Goal: Information Seeking & Learning: Learn about a topic

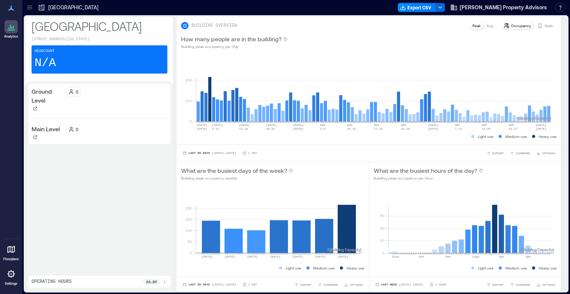
click at [6, 251] on div at bounding box center [10, 249] width 13 height 13
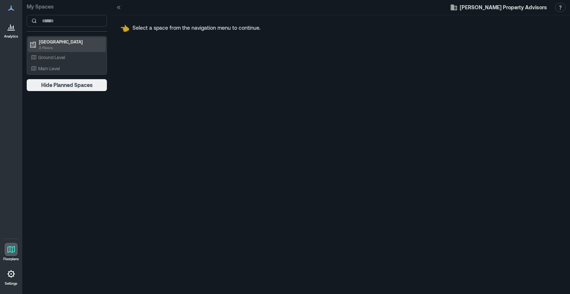
click at [60, 46] on p "2 Floors" at bounding box center [70, 48] width 62 height 6
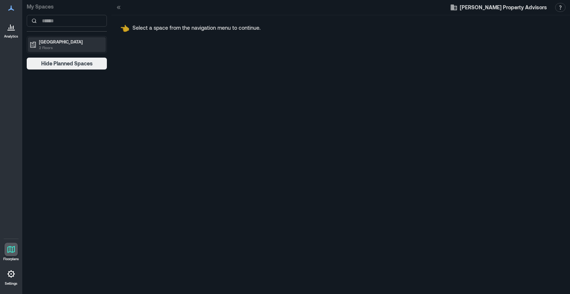
click at [60, 45] on p "2 Floors" at bounding box center [70, 48] width 62 height 6
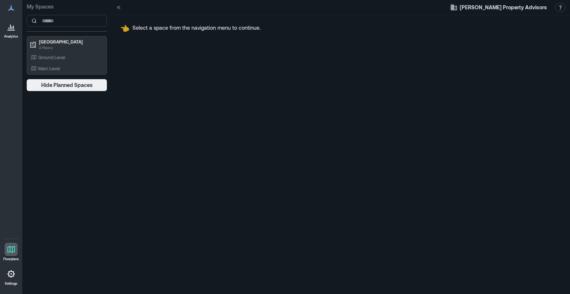
click at [9, 29] on icon at bounding box center [11, 26] width 9 height 9
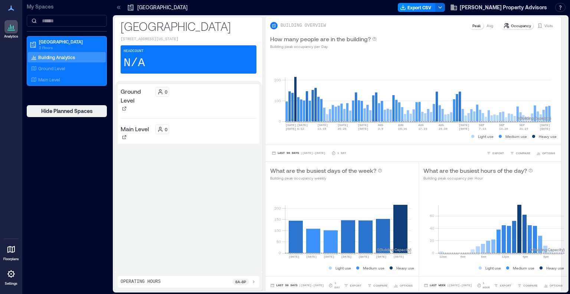
click at [11, 8] on icon at bounding box center [11, 8] width 6 height 5
click at [548, 12] on button "[PERSON_NAME] Property Advisors" at bounding box center [498, 7] width 101 height 12
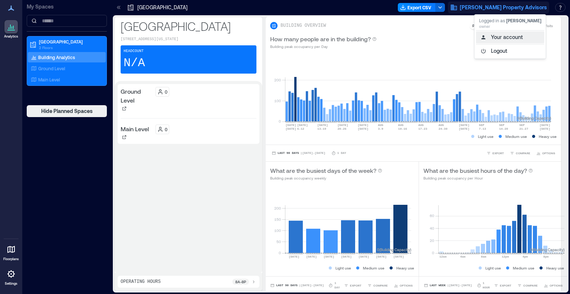
click at [515, 36] on button "Your account" at bounding box center [510, 37] width 68 height 12
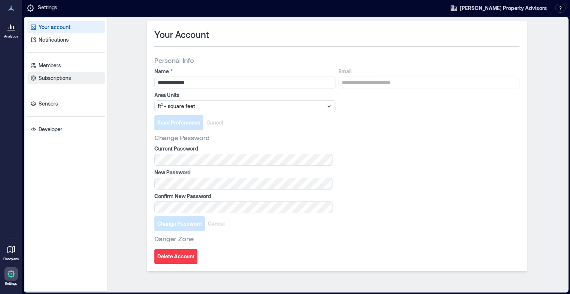
click at [58, 80] on p "Subscriptions" at bounding box center [55, 77] width 32 height 7
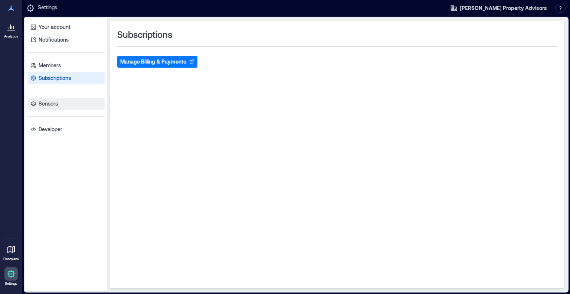
click at [54, 100] on p "Sensors" at bounding box center [48, 103] width 19 height 7
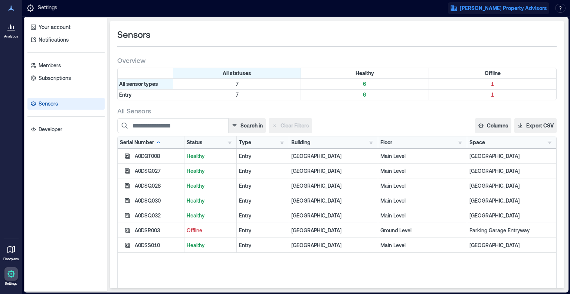
click at [497, 10] on span "[PERSON_NAME] Property Advisors" at bounding box center [503, 7] width 87 height 7
click at [508, 38] on button "Your account" at bounding box center [510, 38] width 68 height 12
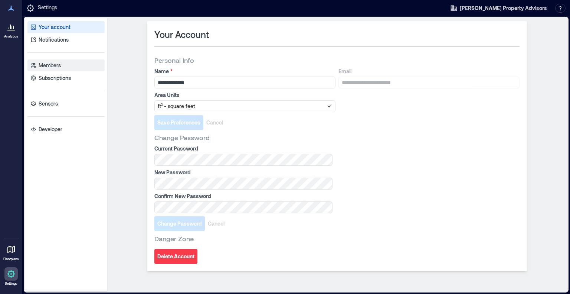
click at [51, 62] on p "Members" at bounding box center [50, 65] width 22 height 7
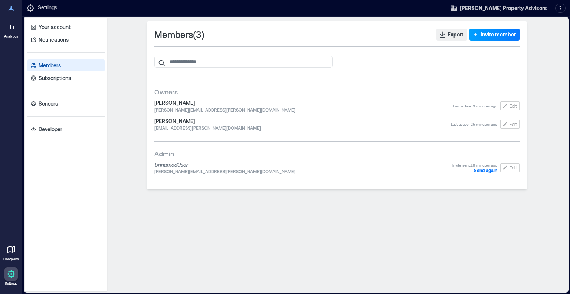
click at [498, 32] on span "Invite member" at bounding box center [498, 34] width 35 height 7
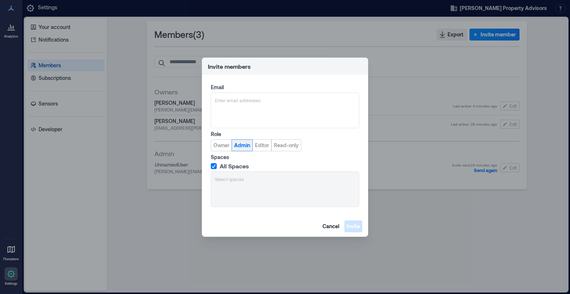
click at [241, 146] on span "Admin" at bounding box center [242, 144] width 16 height 7
click at [333, 224] on span "Cancel" at bounding box center [331, 225] width 17 height 7
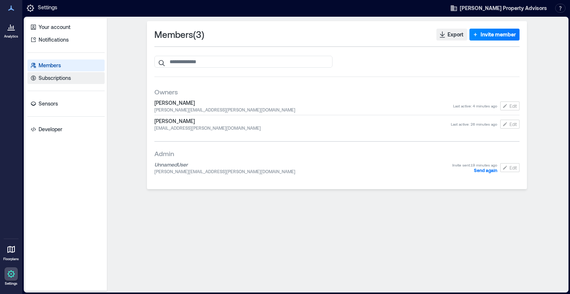
click at [78, 80] on link "Subscriptions" at bounding box center [65, 78] width 77 height 12
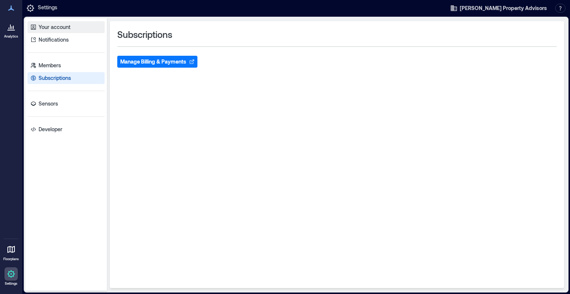
click at [83, 26] on link "Your account" at bounding box center [65, 27] width 77 height 12
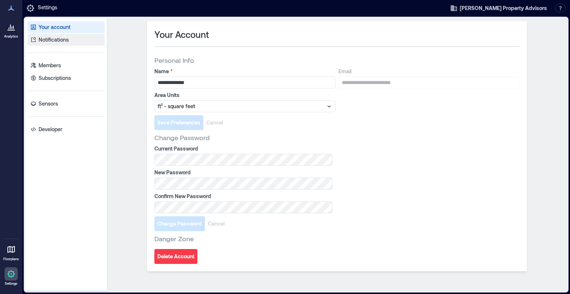
click at [83, 38] on link "Notifications" at bounding box center [65, 40] width 77 height 12
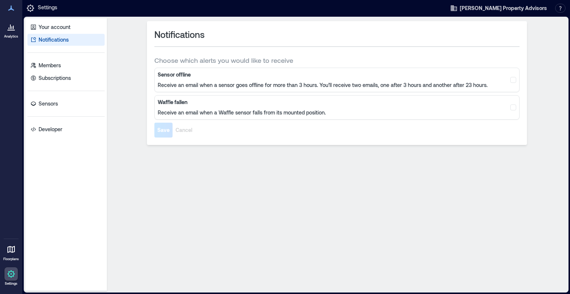
click at [515, 81] on span at bounding box center [514, 80] width 6 height 6
click at [514, 107] on span at bounding box center [514, 107] width 6 height 6
click at [162, 131] on span "Save" at bounding box center [163, 129] width 12 height 7
click at [57, 103] on p "Sensors" at bounding box center [48, 103] width 19 height 7
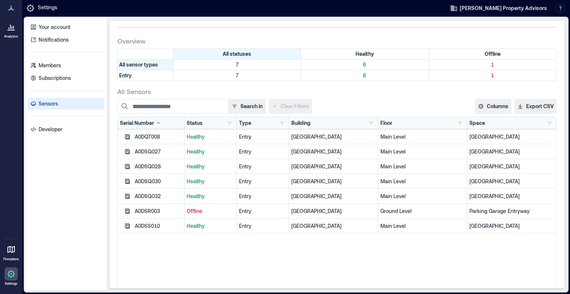
scroll to position [37, 0]
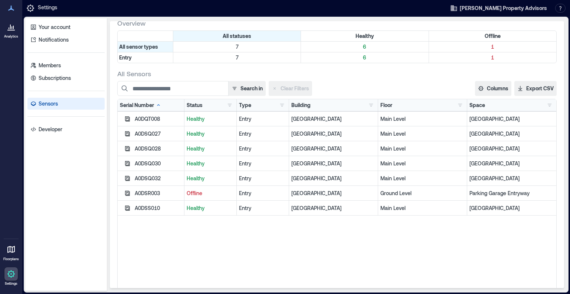
click at [11, 32] on div at bounding box center [10, 26] width 13 height 13
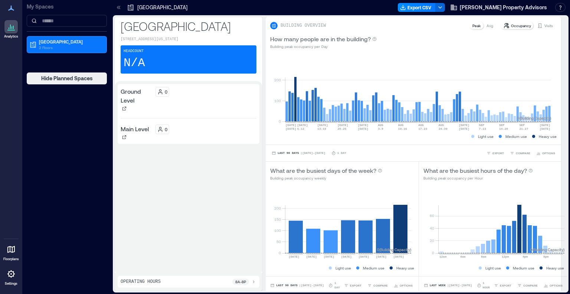
click at [235, 283] on p "8a - 8p" at bounding box center [240, 282] width 11 height 6
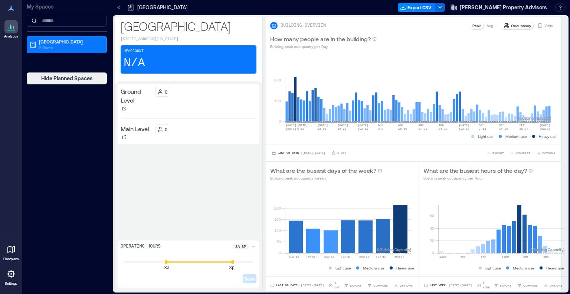
click at [227, 198] on div "Ground Level 0 Main Level 0" at bounding box center [189, 159] width 142 height 150
click at [122, 194] on div "Ground Level 0 Main Level 0" at bounding box center [189, 159] width 142 height 150
click at [253, 243] on icon at bounding box center [254, 246] width 6 height 6
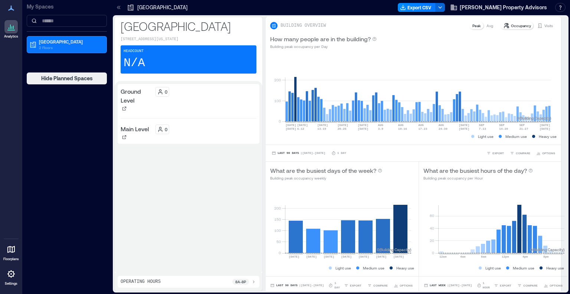
click at [212, 282] on div "Operating Hours 8a - 8p" at bounding box center [189, 282] width 136 height 6
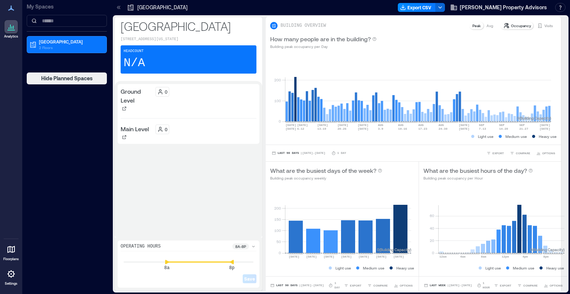
click at [212, 176] on div "Ground Level 0 Main Level 0" at bounding box center [189, 159] width 142 height 150
click at [248, 245] on div "8a - 8p" at bounding box center [240, 246] width 17 height 6
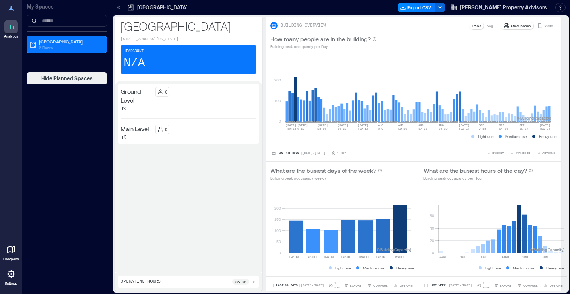
click at [201, 194] on div "Ground Level 0 Main Level 0" at bounding box center [189, 177] width 142 height 186
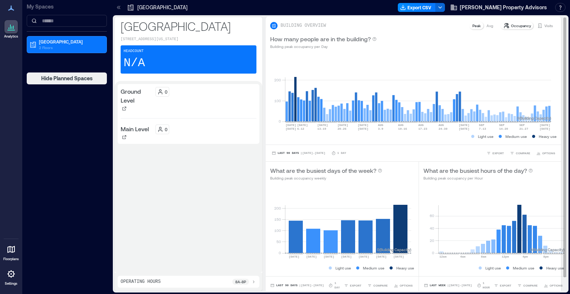
click at [545, 25] on p "Visits" at bounding box center [549, 26] width 9 height 6
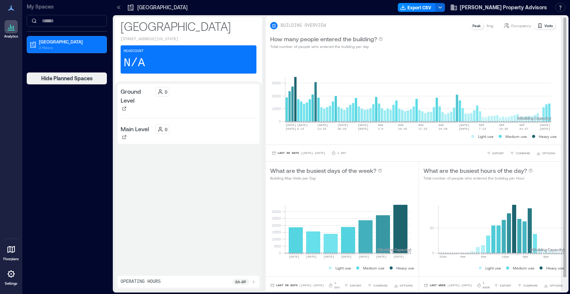
click at [487, 26] on p "Avg" at bounding box center [490, 26] width 7 height 6
click at [473, 25] on p "Peak" at bounding box center [477, 26] width 8 height 6
click at [282, 153] on span "Last 90 Days" at bounding box center [289, 153] width 22 height 0
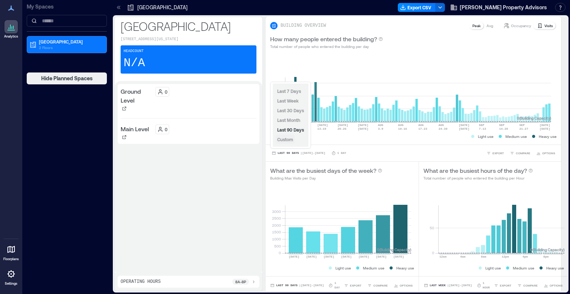
click at [285, 139] on span "Custom" at bounding box center [285, 139] width 16 height 5
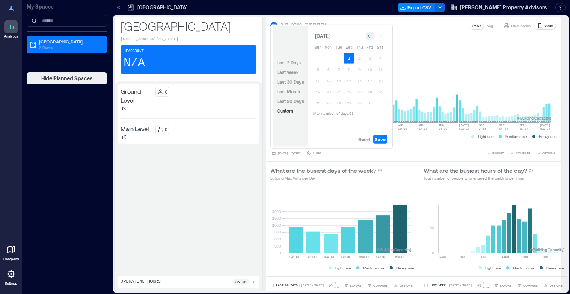
click at [369, 35] on icon "Go to previous month" at bounding box center [370, 35] width 4 height 3
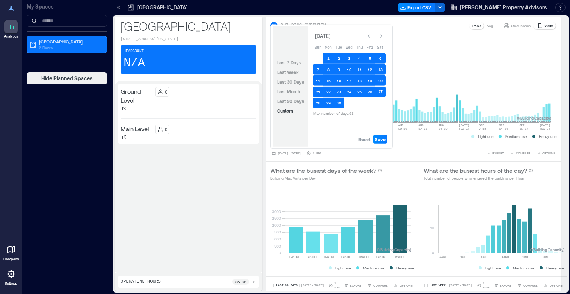
click at [380, 91] on button "27" at bounding box center [380, 92] width 10 height 10
click at [355, 91] on button "25" at bounding box center [360, 92] width 10 height 10
click at [367, 135] on button "Reset" at bounding box center [364, 139] width 15 height 9
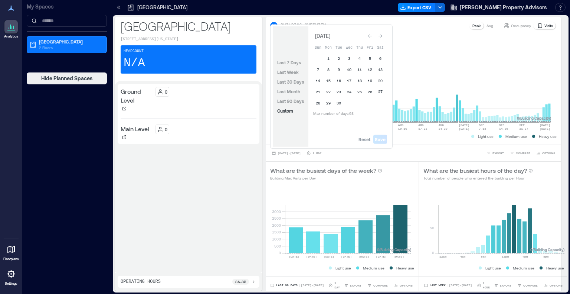
click at [383, 89] on button "27" at bounding box center [380, 92] width 10 height 10
click at [383, 139] on span "Save" at bounding box center [380, 139] width 11 height 6
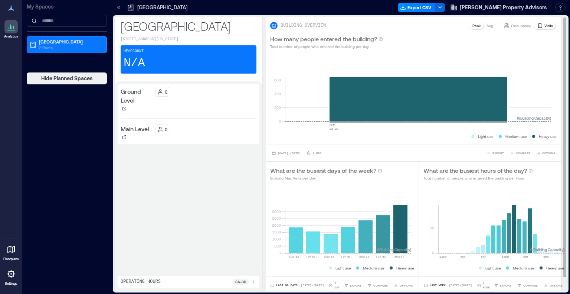
click at [487, 28] on p "Avg" at bounding box center [490, 26] width 7 height 6
click at [473, 25] on p "Peak" at bounding box center [477, 26] width 8 height 6
click at [511, 27] on p "Occupancy" at bounding box center [521, 26] width 20 height 6
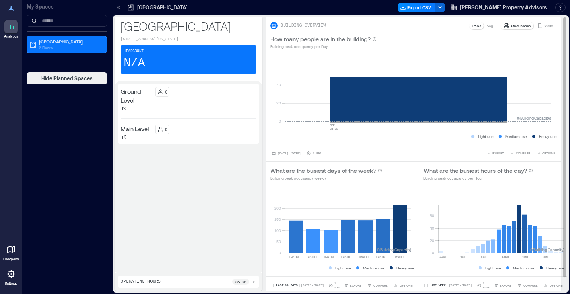
click at [545, 28] on p "Visits" at bounding box center [549, 26] width 9 height 6
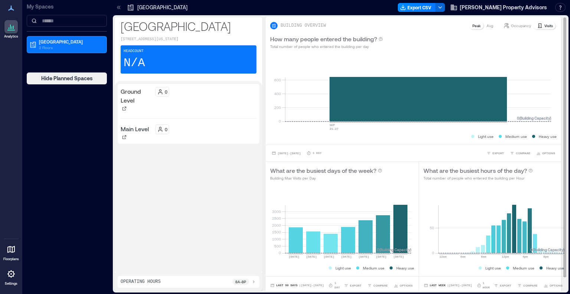
click at [518, 25] on p "Occupancy" at bounding box center [521, 26] width 20 height 6
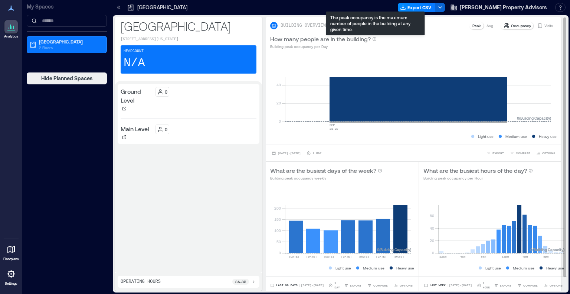
click at [375, 39] on icon at bounding box center [374, 38] width 1 height 1
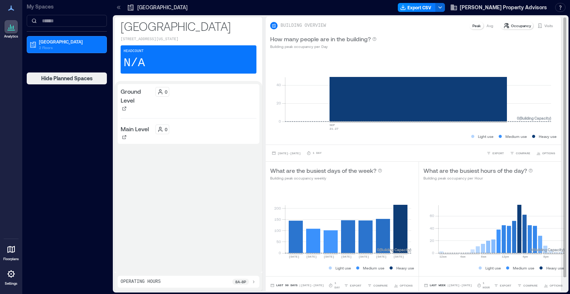
click at [375, 39] on icon at bounding box center [374, 38] width 1 height 1
click at [537, 25] on icon at bounding box center [540, 26] width 6 height 6
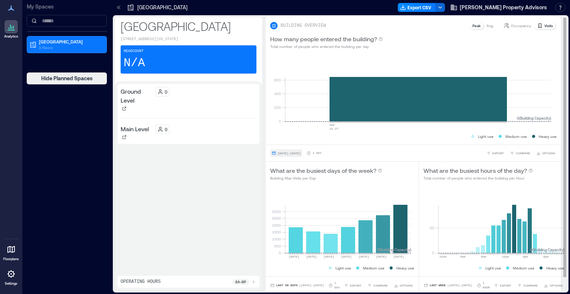
click at [302, 156] on button "[DATE] - [DATE]" at bounding box center [286, 152] width 32 height 7
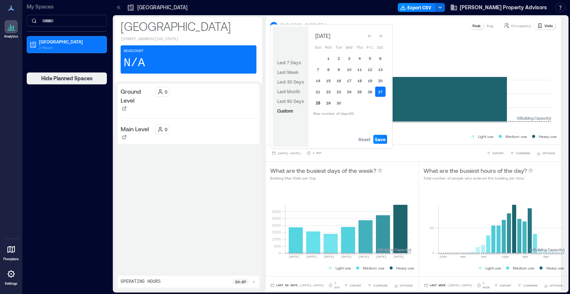
click at [316, 102] on button "28" at bounding box center [318, 103] width 10 height 10
click at [368, 35] on icon "Go to previous month" at bounding box center [370, 36] width 4 height 4
click at [368, 35] on icon "Go to previous month" at bounding box center [370, 34] width 4 height 4
click at [368, 35] on icon "Go to previous month" at bounding box center [370, 36] width 4 height 4
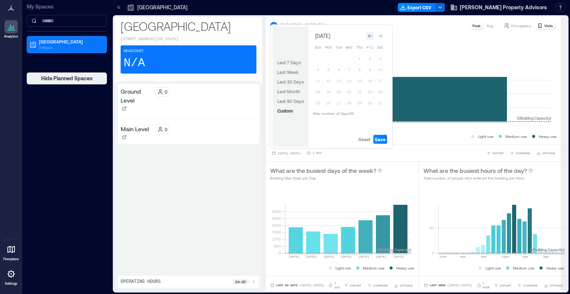
click at [368, 35] on icon "Go to previous month" at bounding box center [370, 36] width 4 height 4
click at [367, 137] on span "Reset" at bounding box center [365, 139] width 12 height 6
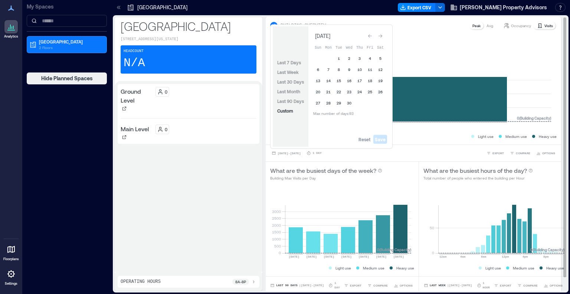
click at [410, 35] on div "How many people entered the building? Total number of people who entered the bu…" at bounding box center [413, 42] width 287 height 15
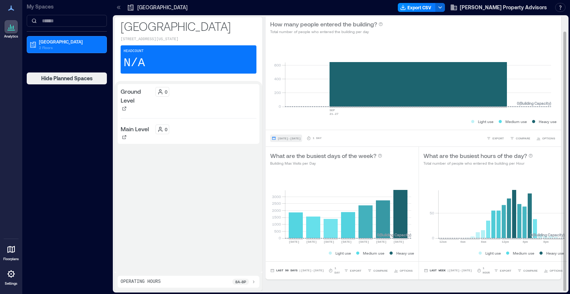
click at [301, 137] on span "[DATE] - [DATE]" at bounding box center [289, 138] width 23 height 3
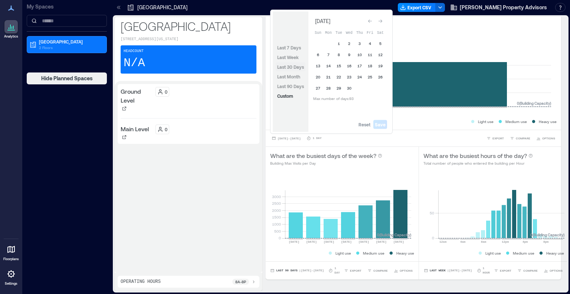
click at [293, 65] on span "Last 30 Days" at bounding box center [290, 66] width 27 height 5
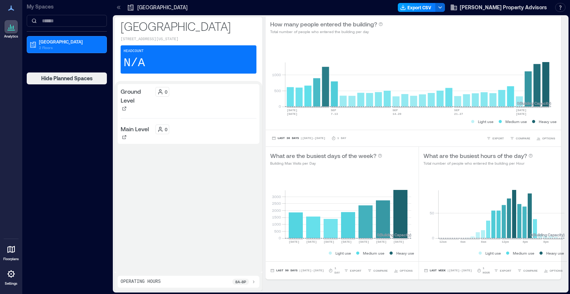
click at [436, 9] on button "Export CSV" at bounding box center [417, 7] width 38 height 9
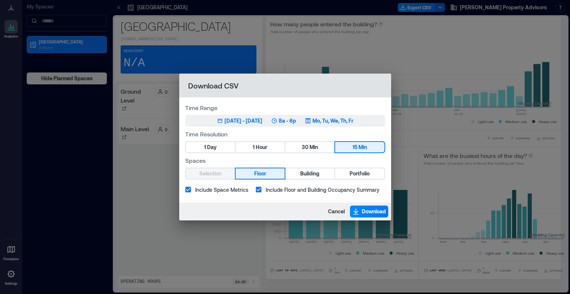
click at [351, 122] on p "Mo, Tu, We, Th, Fr" at bounding box center [333, 120] width 41 height 7
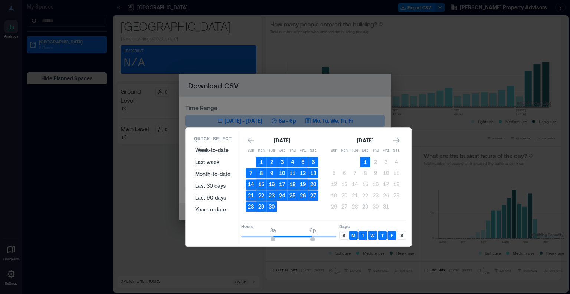
click at [344, 234] on p "S" at bounding box center [344, 235] width 3 height 6
click at [403, 231] on div "S" at bounding box center [401, 235] width 9 height 9
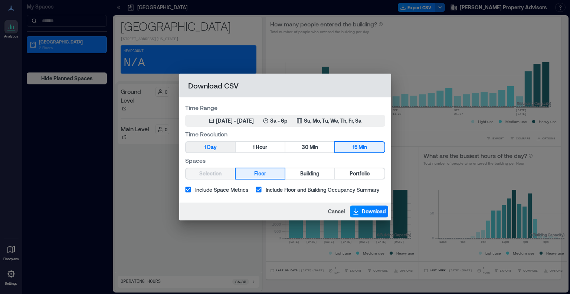
click at [208, 145] on span "Day" at bounding box center [212, 147] width 10 height 9
click at [245, 160] on label "Spaces" at bounding box center [285, 160] width 200 height 9
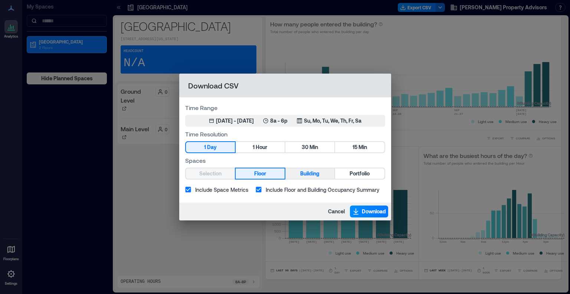
click at [303, 172] on span "Building" at bounding box center [309, 173] width 19 height 9
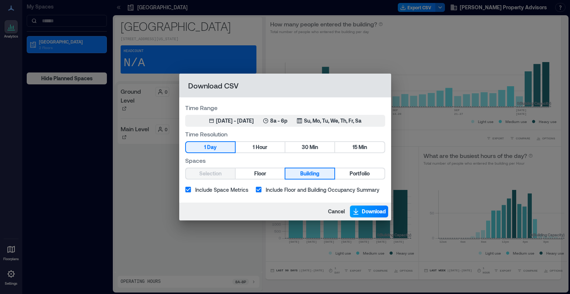
click at [364, 214] on span "Download" at bounding box center [374, 211] width 24 height 7
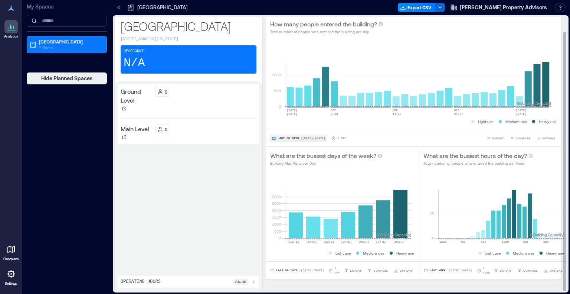
click at [289, 138] on span "Last 30 Days" at bounding box center [289, 138] width 22 height 0
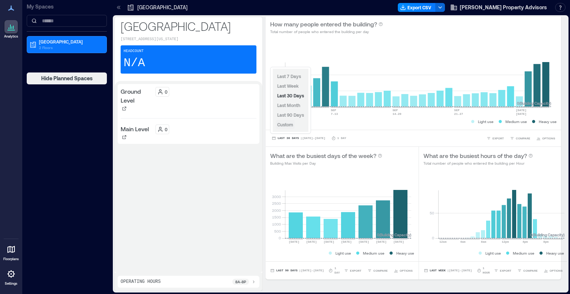
click at [290, 126] on span "Custom" at bounding box center [285, 124] width 16 height 5
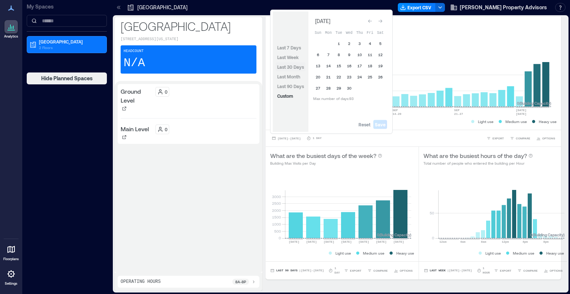
click at [285, 68] on span "Last 30 Days" at bounding box center [290, 66] width 27 height 5
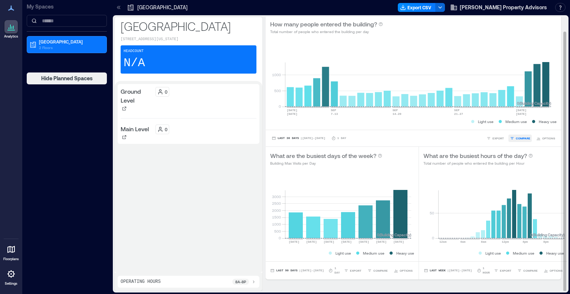
click at [521, 138] on span "COMPARE" at bounding box center [523, 138] width 14 height 4
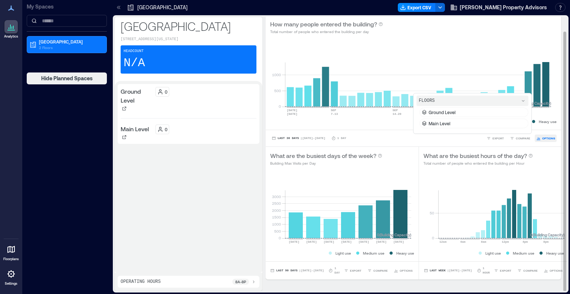
click at [543, 137] on span "OPTIONS" at bounding box center [549, 138] width 13 height 4
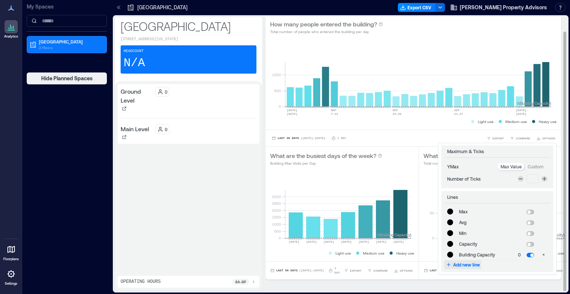
click at [457, 261] on span "Add new line" at bounding box center [466, 264] width 27 height 6
type input "*******"
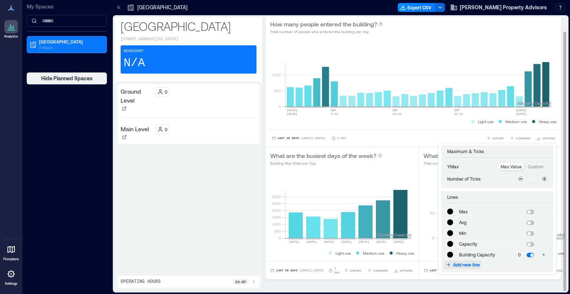
type input "*******"
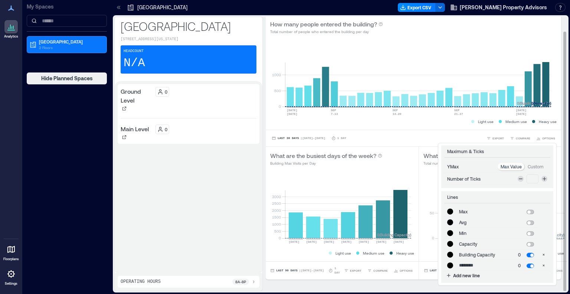
click at [459, 263] on span "New Line ********" at bounding box center [482, 264] width 46 height 7
click at [459, 263] on input "********" at bounding box center [482, 264] width 46 height 7
click at [475, 264] on input "********" at bounding box center [482, 264] width 46 height 7
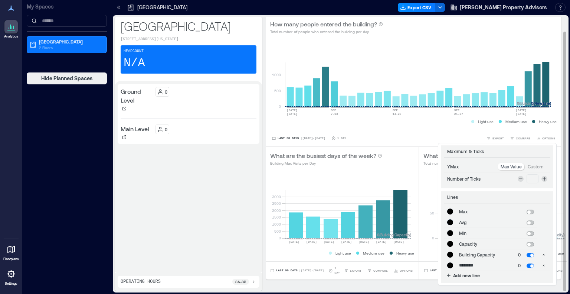
click at [475, 264] on input "********" at bounding box center [482, 264] width 46 height 7
drag, startPoint x: 475, startPoint y: 264, endPoint x: 443, endPoint y: 258, distance: 32.8
click at [445, 260] on tr "******* New Line ******** 0 *" at bounding box center [498, 265] width 106 height 11
click at [542, 264] on icon "button" at bounding box center [544, 265] width 4 height 4
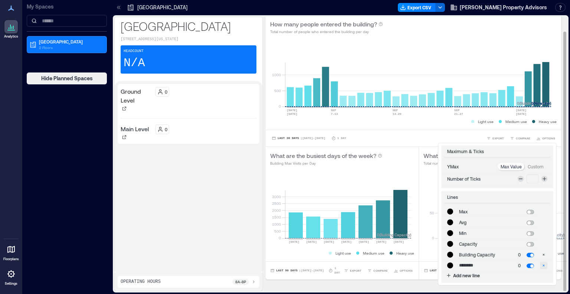
type input "*******"
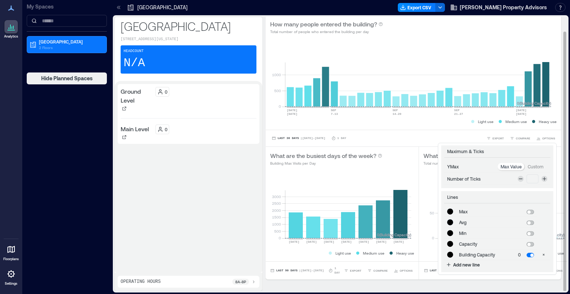
type input "*******"
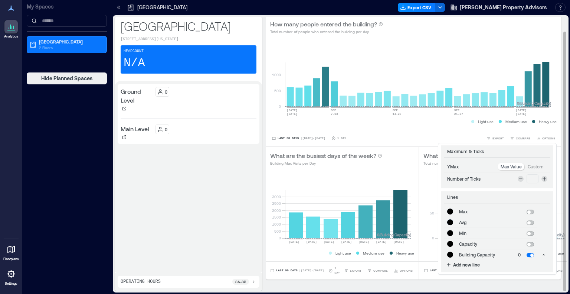
type input "*******"
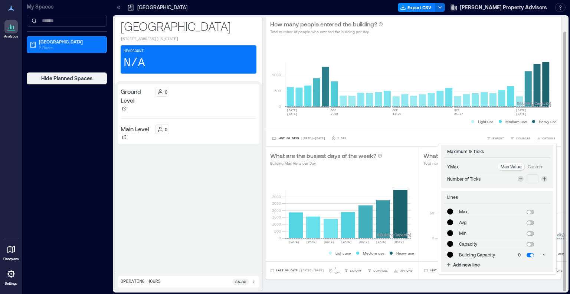
click at [527, 244] on span at bounding box center [530, 244] width 7 height 4
type input "*******"
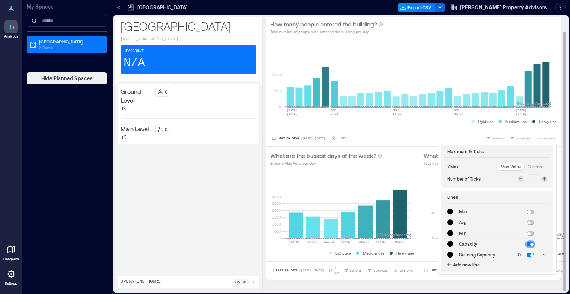
type input "*******"
click at [450, 123] on div "Light use Medium use Heavy use" at bounding box center [413, 121] width 287 height 7
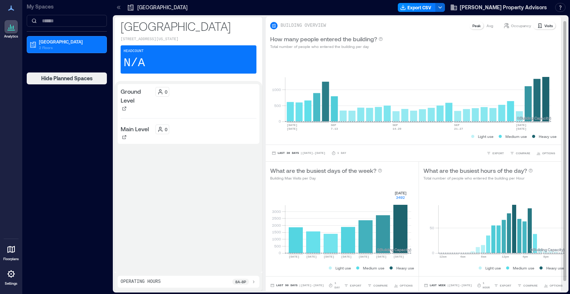
scroll to position [15, 0]
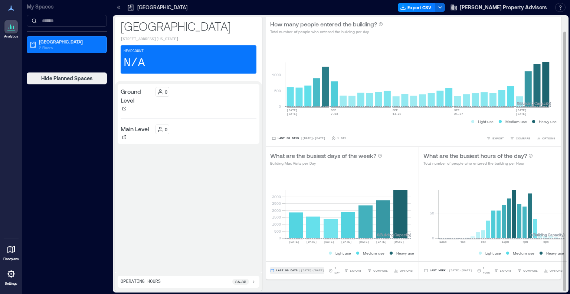
click at [281, 270] on span "Last 90 Days" at bounding box center [287, 270] width 22 height 0
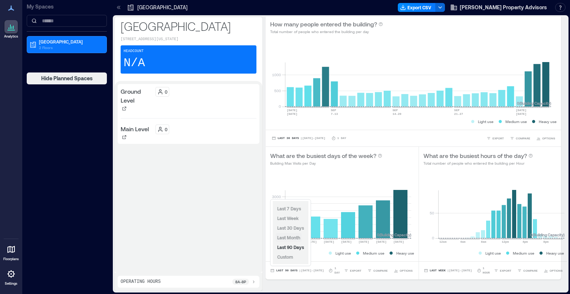
click at [292, 239] on span "Last Month" at bounding box center [288, 237] width 23 height 5
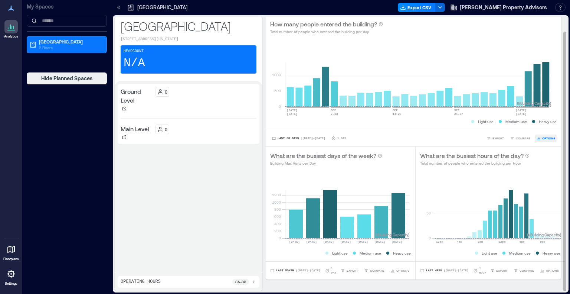
click at [543, 139] on span "OPTIONS" at bounding box center [549, 138] width 13 height 4
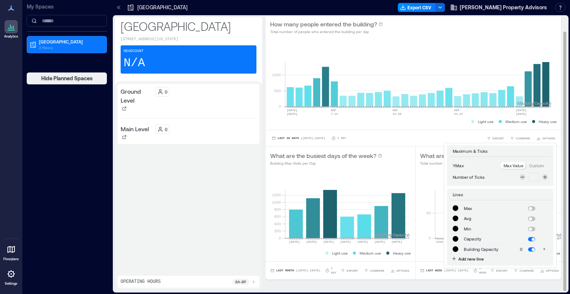
click at [473, 135] on div "**********" at bounding box center [413, 137] width 287 height 7
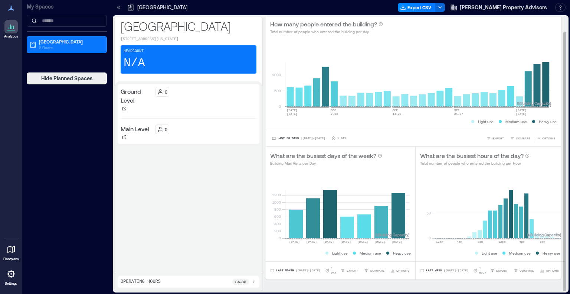
scroll to position [0, 0]
click at [427, 267] on button "Last Week | [DATE] - [DATE]" at bounding box center [444, 270] width 49 height 7
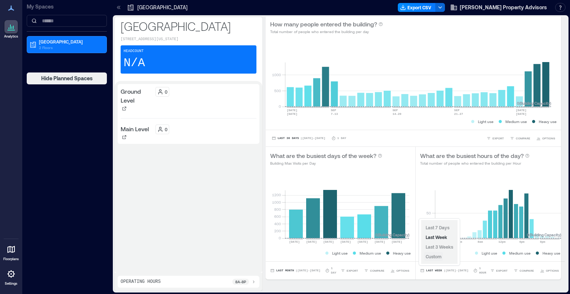
click at [435, 255] on span "Custom" at bounding box center [434, 256] width 16 height 5
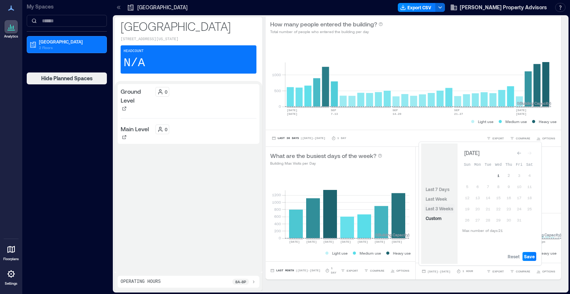
click at [440, 209] on span "Last 3 Weeks" at bounding box center [439, 208] width 27 height 5
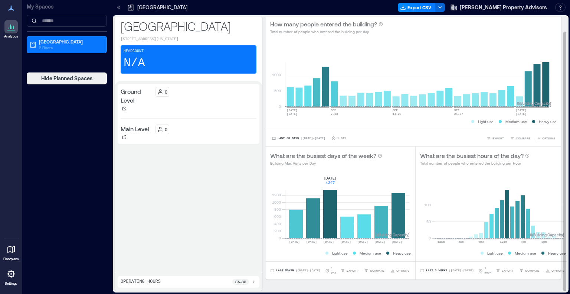
click at [328, 217] on rect at bounding box center [347, 206] width 124 height 63
click at [286, 270] on span "Last Month" at bounding box center [285, 270] width 18 height 0
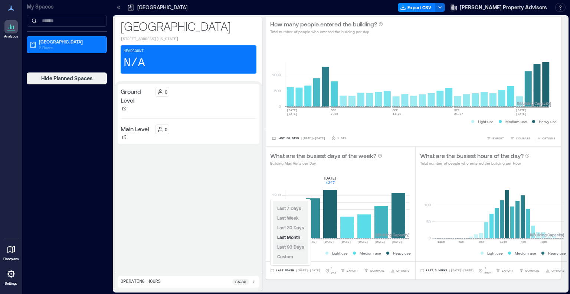
click at [297, 249] on span "Last 90 Days" at bounding box center [290, 246] width 27 height 5
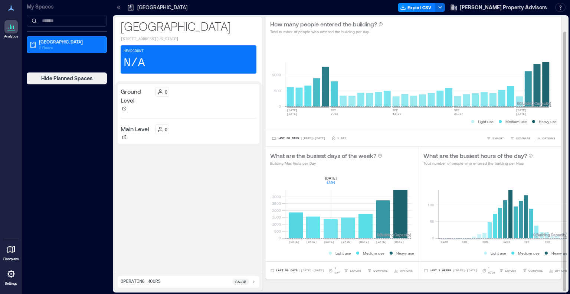
click at [284, 263] on div "Last 90 Days | [DATE] - [DATE] 1 Day EXPORT COMPARE OPTIONS" at bounding box center [342, 270] width 153 height 18
click at [285, 270] on span "Last 90 Days" at bounding box center [287, 270] width 22 height 0
click at [287, 279] on div "Last 90 Days | [DATE] - [DATE] 1 Day EXPORT COMPARE OPTIONS" at bounding box center [342, 270] width 153 height 18
click at [312, 270] on span "| [DATE] - [DATE]" at bounding box center [311, 270] width 25 height 0
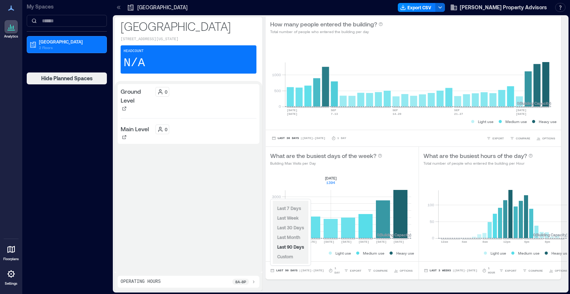
click at [297, 254] on div "Last 7 Days Last Week Last 30 Days Last Month Last 90 Days Custom" at bounding box center [291, 232] width 36 height 63
click at [285, 256] on span "Custom" at bounding box center [285, 256] width 16 height 5
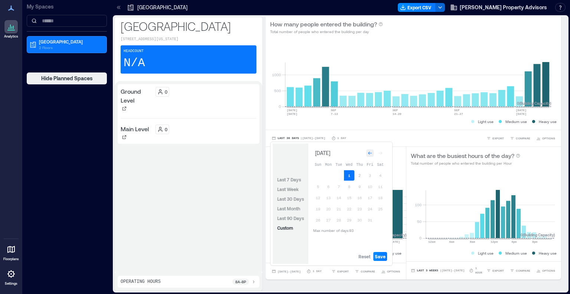
click at [371, 151] on icon "Go to previous month" at bounding box center [370, 153] width 4 height 4
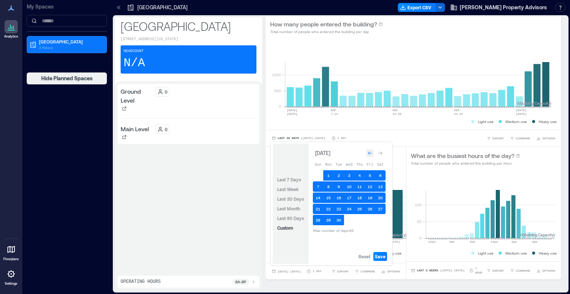
click at [371, 151] on icon "Go to previous month" at bounding box center [370, 153] width 4 height 4
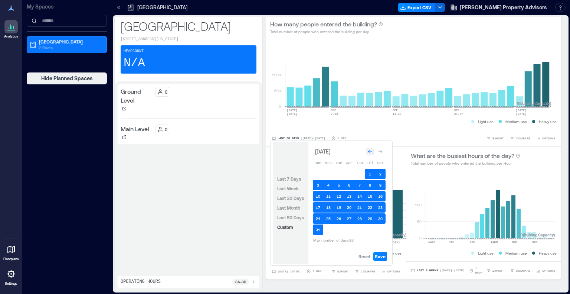
click at [371, 151] on icon "Go to previous month" at bounding box center [370, 151] width 4 height 4
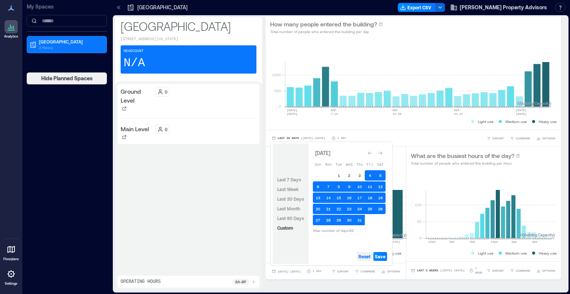
click at [362, 256] on span "Reset" at bounding box center [365, 256] width 12 height 6
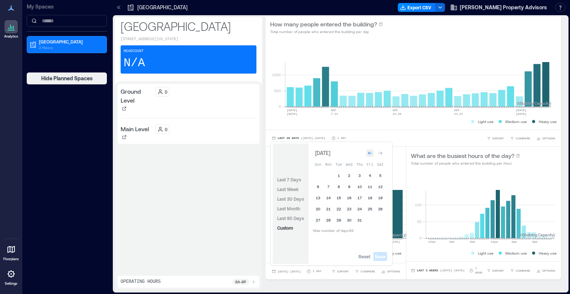
click at [370, 152] on icon "Go to previous month" at bounding box center [370, 153] width 4 height 4
click at [358, 173] on button "1" at bounding box center [360, 175] width 10 height 10
click at [382, 150] on div "Go to next month" at bounding box center [380, 152] width 7 height 7
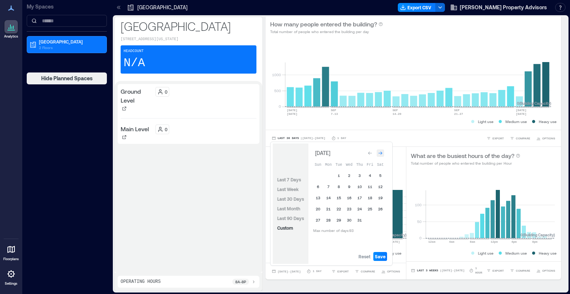
click at [382, 150] on div "Go to next month" at bounding box center [380, 152] width 7 height 7
click at [369, 176] on button "1" at bounding box center [370, 174] width 10 height 10
click at [382, 257] on span "Save" at bounding box center [380, 256] width 11 height 6
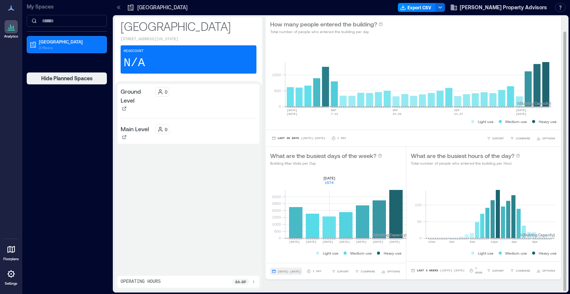
click at [301, 270] on span "[DATE] - [DATE]" at bounding box center [289, 271] width 23 height 3
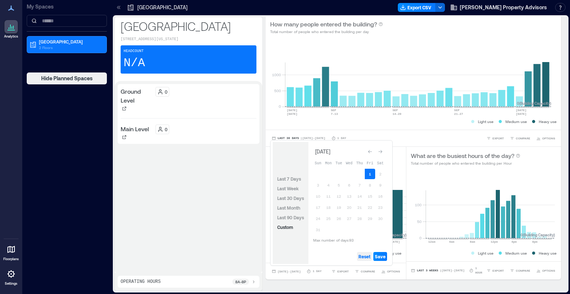
click at [364, 258] on span "Reset" at bounding box center [365, 256] width 12 height 6
click at [368, 150] on div "Go to previous month" at bounding box center [370, 151] width 7 height 7
click at [368, 150] on div "Go to previous month" at bounding box center [370, 152] width 7 height 7
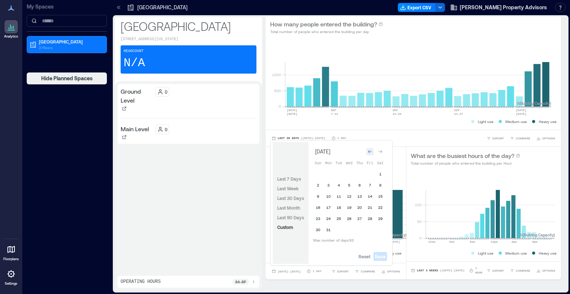
click at [368, 150] on div "Go to previous month" at bounding box center [370, 151] width 7 height 7
click at [368, 150] on div "Go to previous month" at bounding box center [370, 152] width 7 height 7
click at [348, 173] on button "1" at bounding box center [349, 175] width 10 height 10
click at [380, 153] on icon "Go to next month" at bounding box center [380, 153] width 4 height 4
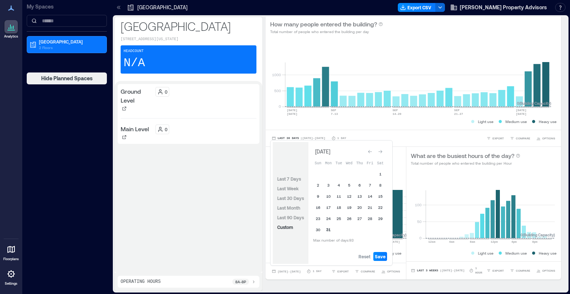
click at [330, 228] on button "31" at bounding box center [328, 229] width 10 height 10
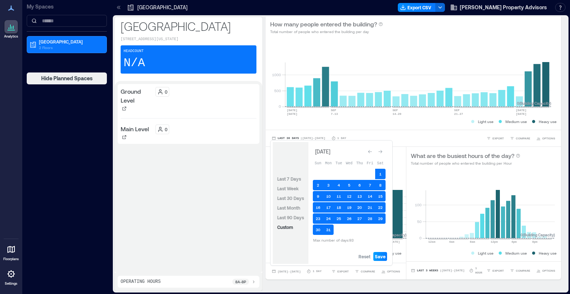
click at [384, 255] on span "Save" at bounding box center [380, 256] width 11 height 6
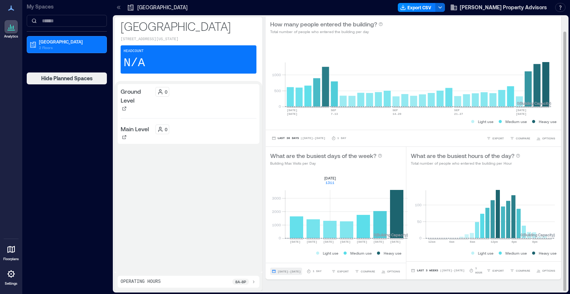
click at [291, 271] on span "[DATE] - [DATE]" at bounding box center [289, 271] width 23 height 3
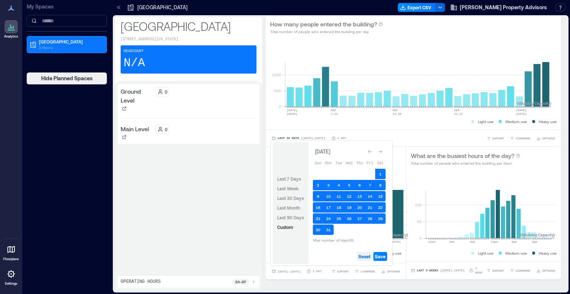
click at [362, 255] on span "Reset" at bounding box center [365, 256] width 12 height 6
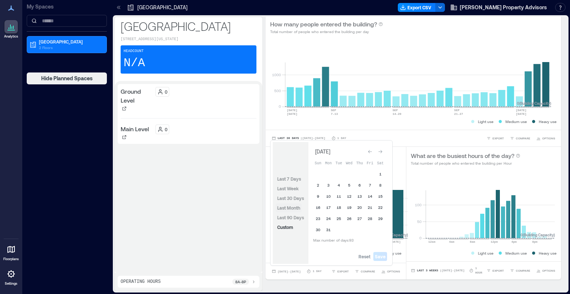
click at [297, 208] on span "Last Month" at bounding box center [288, 207] width 23 height 5
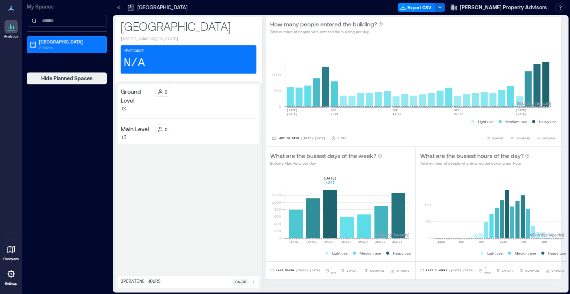
click at [252, 215] on div "Ground Level 0 Main Level 0" at bounding box center [189, 177] width 142 height 186
